Goal: Task Accomplishment & Management: Use online tool/utility

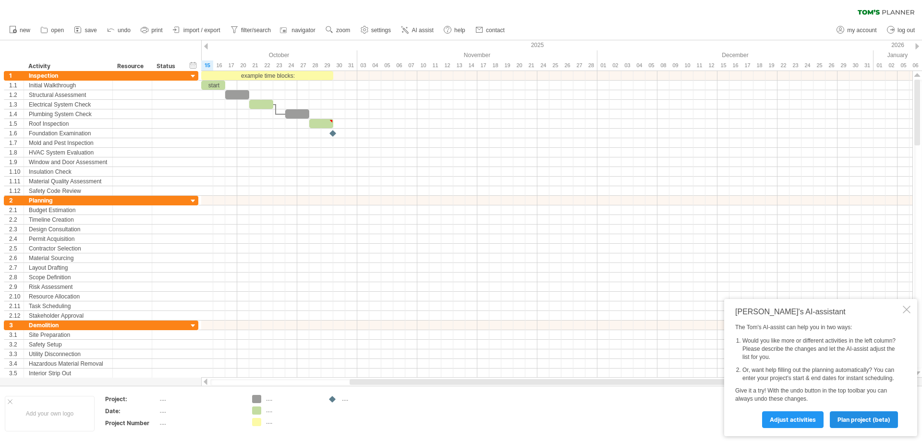
click at [866, 425] on link "plan project (beta)" at bounding box center [863, 419] width 68 height 17
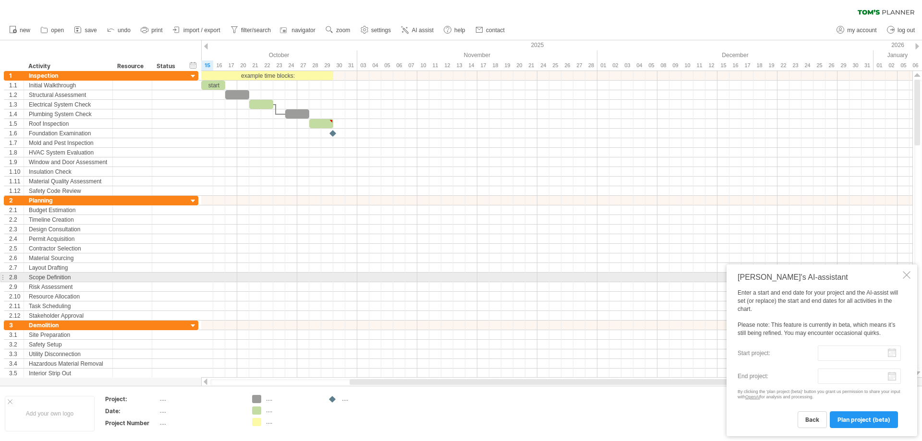
click at [907, 275] on div at bounding box center [906, 275] width 8 height 8
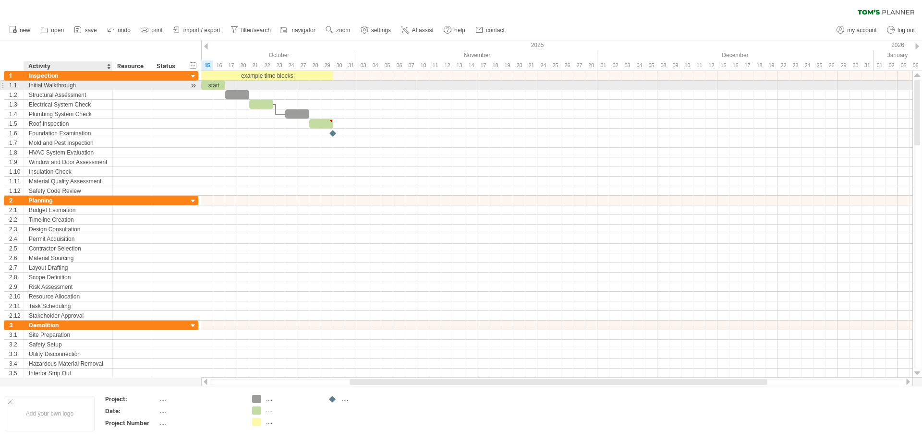
click at [60, 85] on div "Initial Walkthrough" at bounding box center [68, 85] width 79 height 9
click at [60, 85] on input "**********" at bounding box center [68, 85] width 79 height 9
click at [55, 86] on input "**********" at bounding box center [68, 85] width 79 height 9
click at [215, 85] on div "start" at bounding box center [213, 85] width 24 height 9
click at [196, 87] on div at bounding box center [193, 86] width 9 height 10
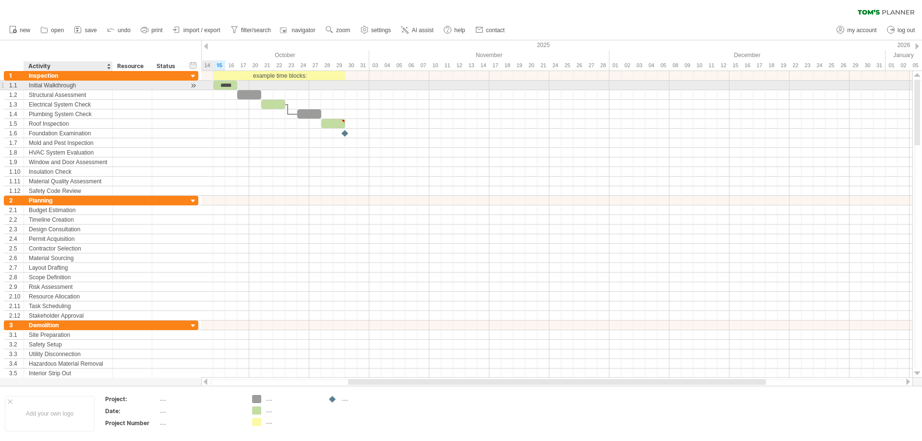
click at [30, 83] on div "Initial Walkthrough" at bounding box center [68, 85] width 79 height 9
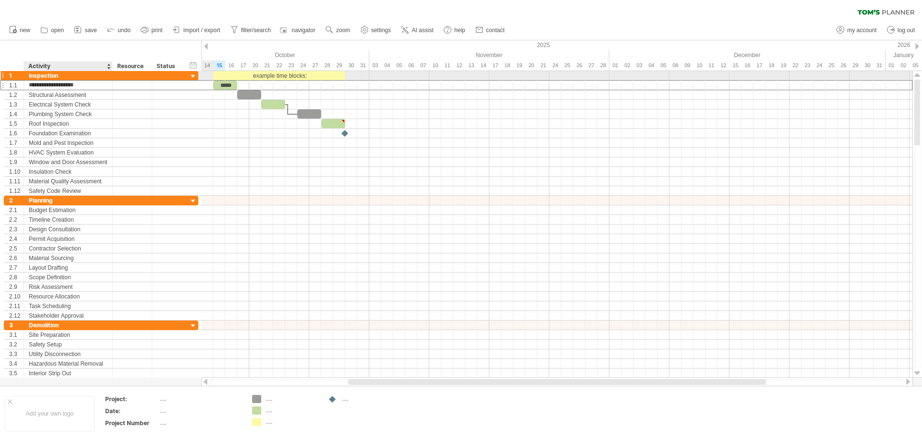
click at [41, 76] on div "Inspection" at bounding box center [68, 75] width 79 height 9
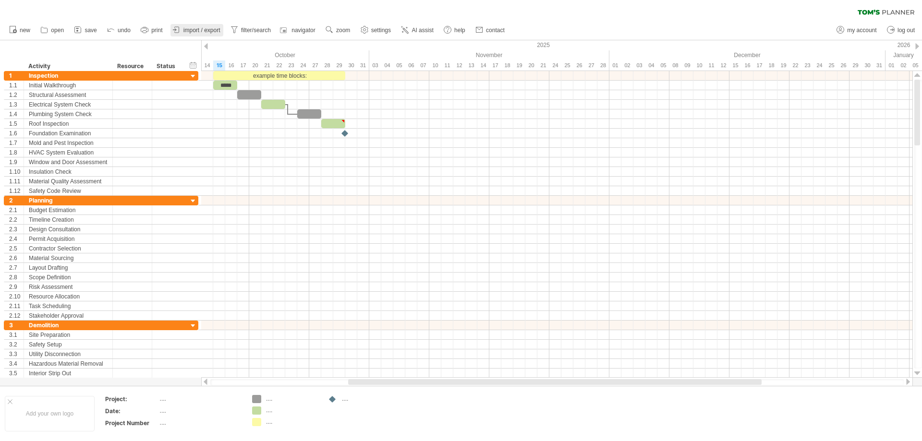
click at [213, 32] on span "import / export" at bounding box center [201, 30] width 37 height 7
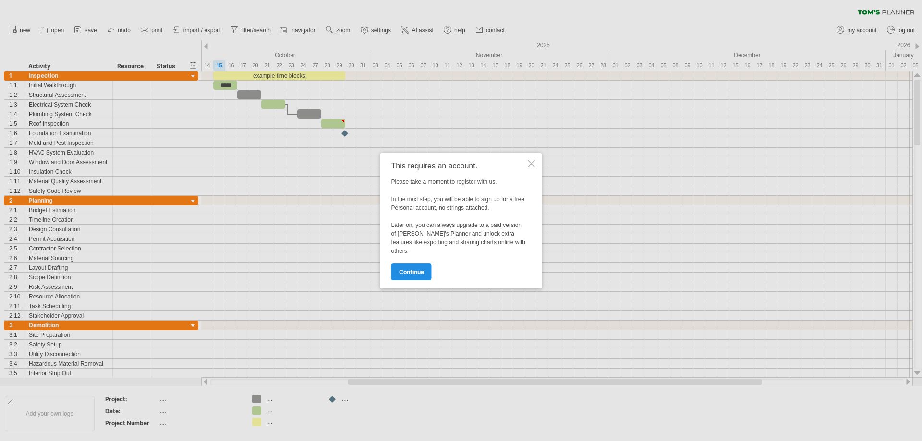
click at [422, 269] on span "continue" at bounding box center [411, 271] width 25 height 7
